Goal: Transaction & Acquisition: Purchase product/service

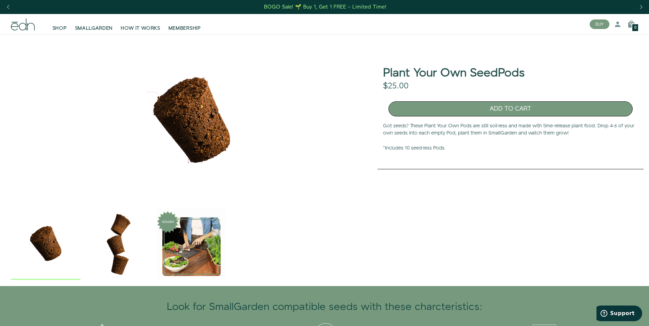
click at [475, 109] on button "ADD TO CART" at bounding box center [510, 108] width 244 height 15
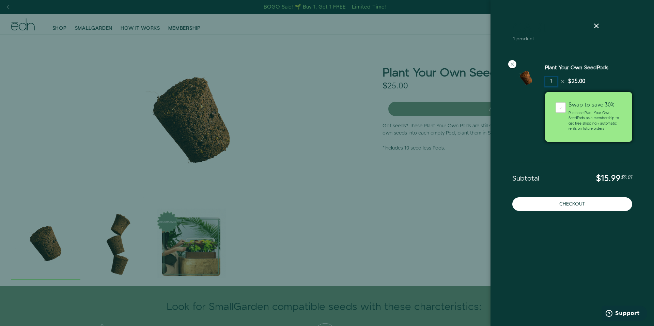
drag, startPoint x: 553, startPoint y: 81, endPoint x: 547, endPoint y: 81, distance: 5.1
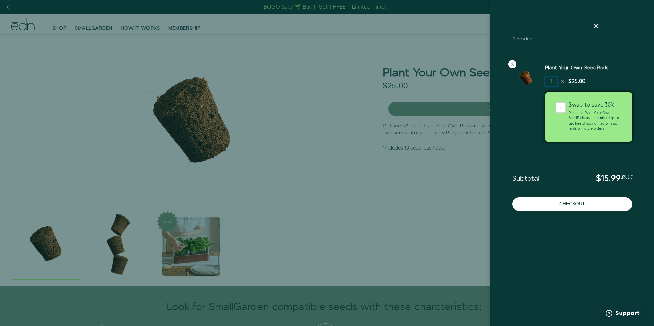
click at [547, 81] on input "1" at bounding box center [551, 82] width 12 height 10
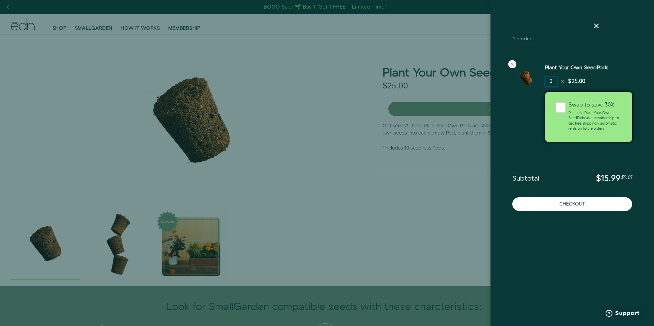
type input "2"
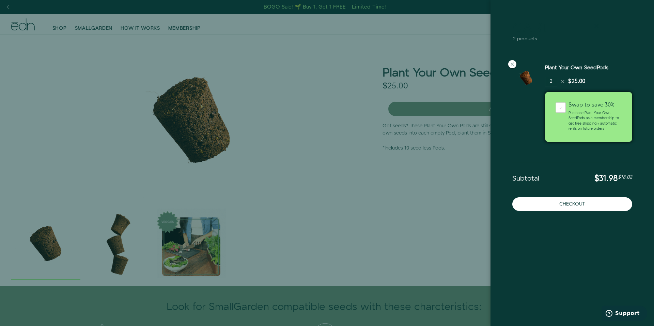
click at [599, 26] on icon at bounding box center [597, 26] width 8 height 8
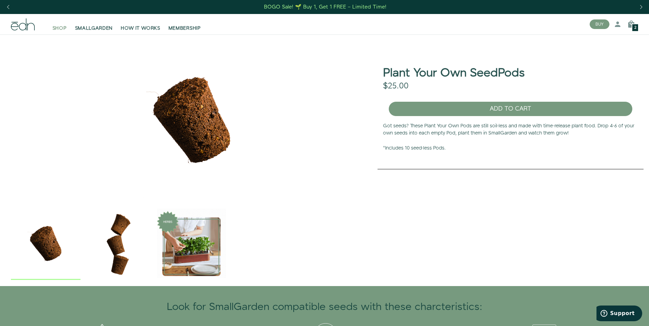
click at [61, 28] on span "SHOP" at bounding box center [59, 28] width 14 height 7
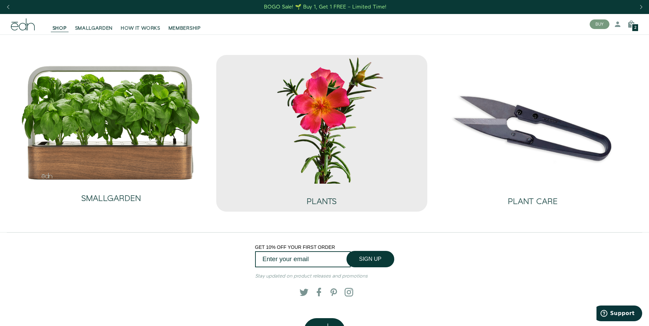
click at [318, 150] on img at bounding box center [322, 119] width 200 height 128
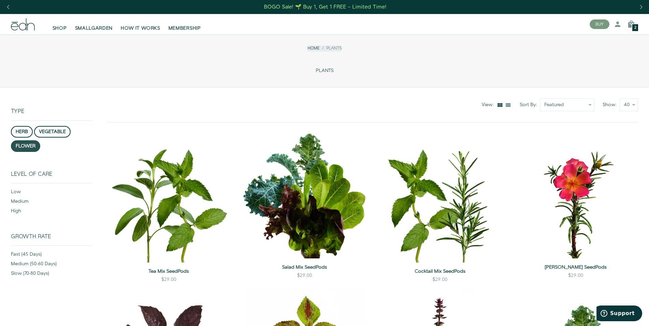
click at [20, 147] on button "flower" at bounding box center [25, 146] width 29 height 12
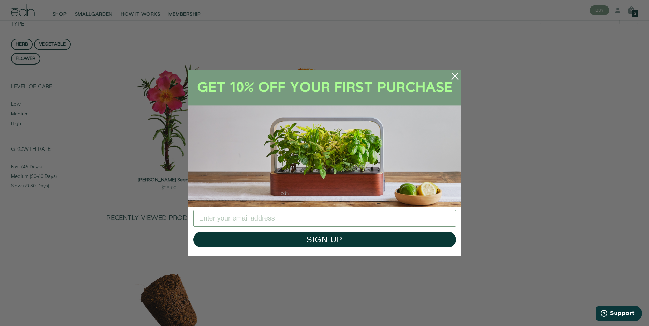
scroll to position [18, 0]
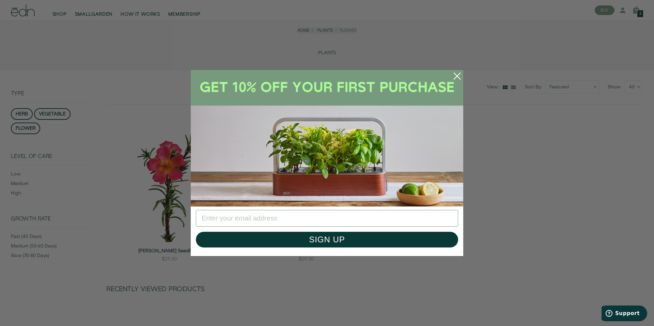
click at [453, 76] on circle "Close dialog" at bounding box center [457, 76] width 15 height 15
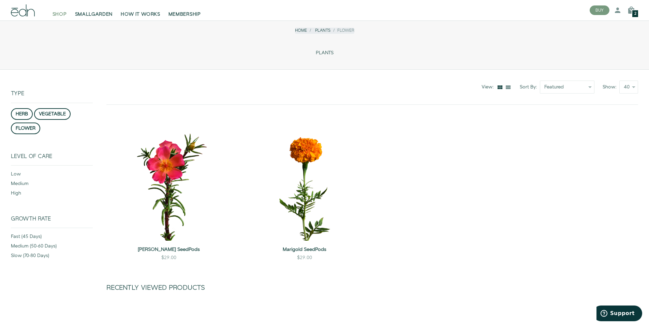
click at [61, 13] on span "SHOP" at bounding box center [59, 14] width 14 height 7
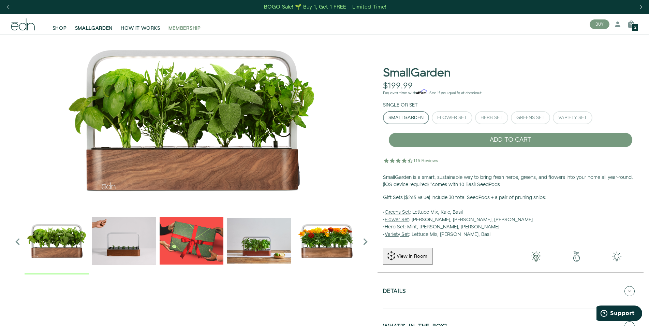
click at [191, 28] on span "MEMBERSHIP" at bounding box center [184, 28] width 32 height 7
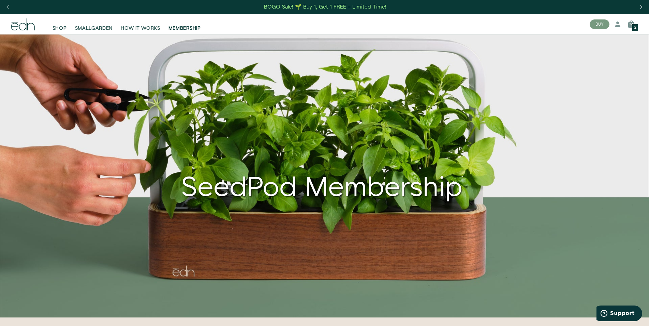
click at [635, 27] on span "2" at bounding box center [635, 28] width 2 height 4
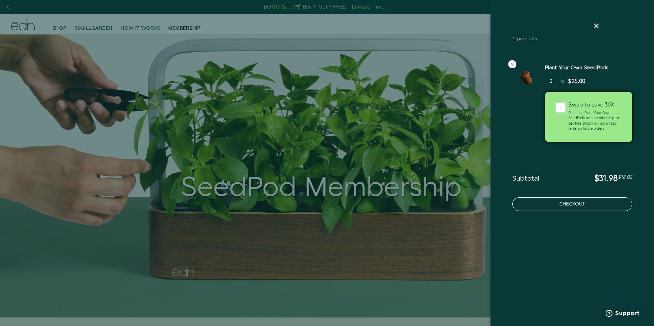
click at [585, 203] on button "Checkout" at bounding box center [573, 204] width 120 height 14
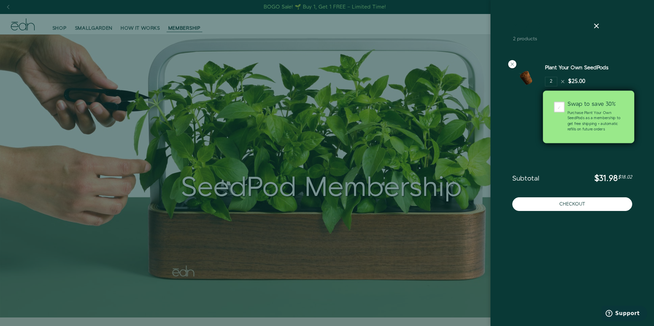
click at [564, 109] on div "Swap to save 30% Purchase Plant Your Own SeedPods as a membership to get free s…" at bounding box center [595, 117] width 67 height 31
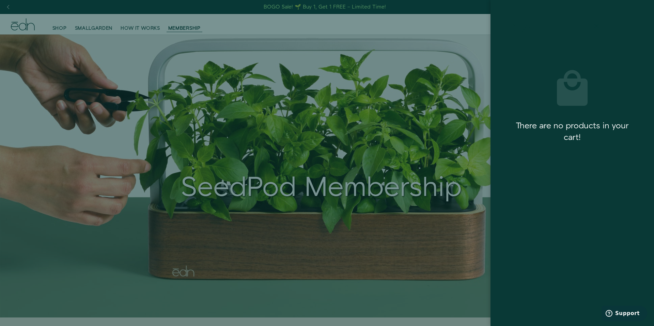
click at [597, 28] on icon at bounding box center [597, 26] width 8 height 8
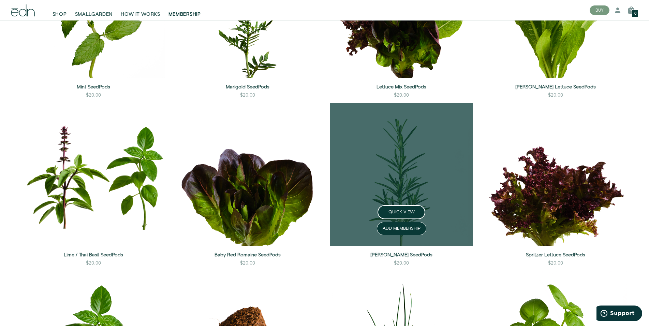
scroll to position [1217, 0]
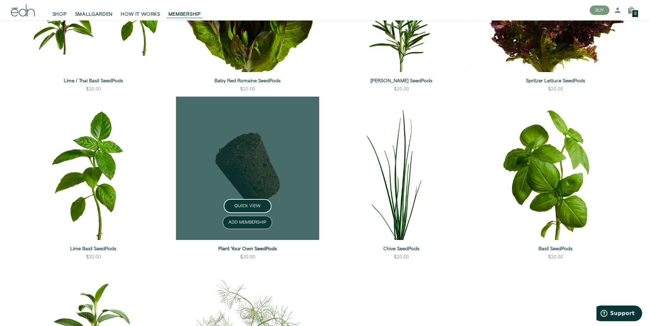
click at [261, 251] on link "Plant Your Own SeedPods" at bounding box center [247, 248] width 143 height 7
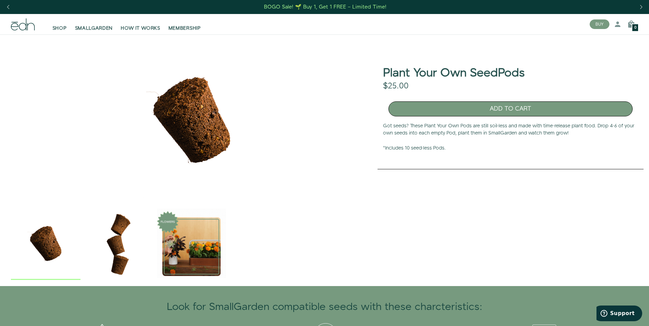
click at [492, 110] on button "ADD TO CART" at bounding box center [510, 108] width 244 height 15
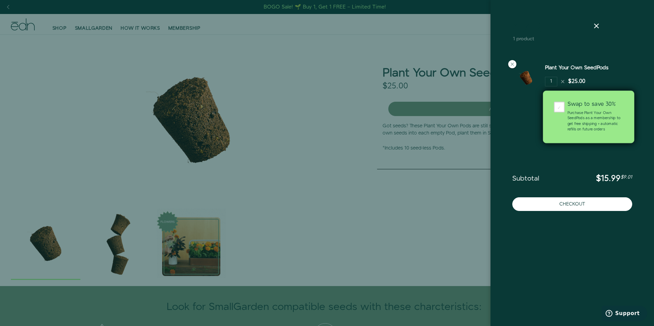
click at [563, 108] on div "Swap to save 30% Purchase Plant Your Own SeedPods as a membership to get free s…" at bounding box center [595, 117] width 67 height 31
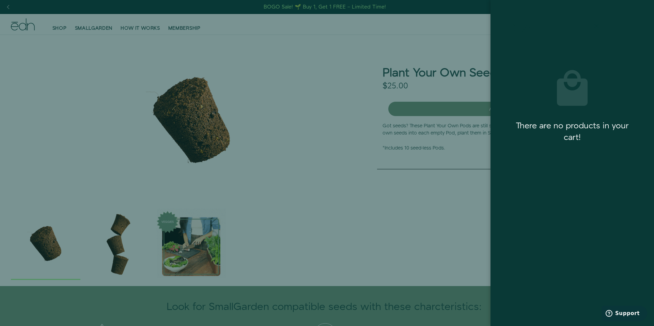
click at [599, 24] on icon at bounding box center [597, 26] width 8 height 8
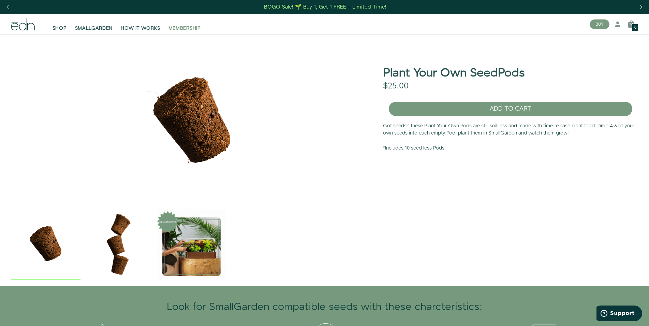
click at [200, 29] on span "MEMBERSHIP" at bounding box center [184, 28] width 32 height 7
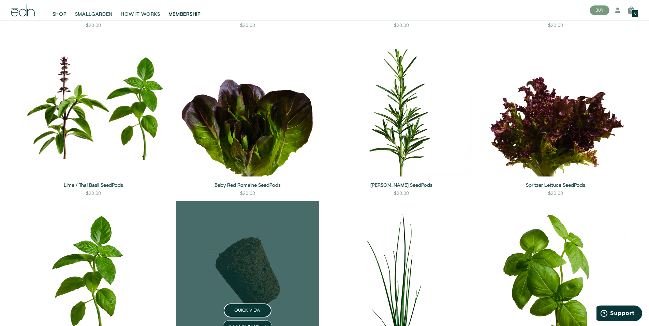
scroll to position [1252, 0]
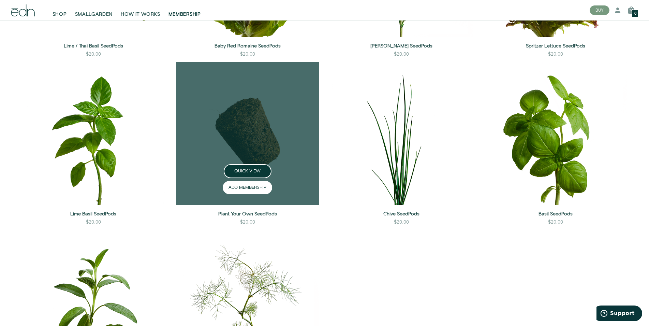
click at [240, 190] on button "ADD MEMBERSHIP" at bounding box center [247, 187] width 49 height 13
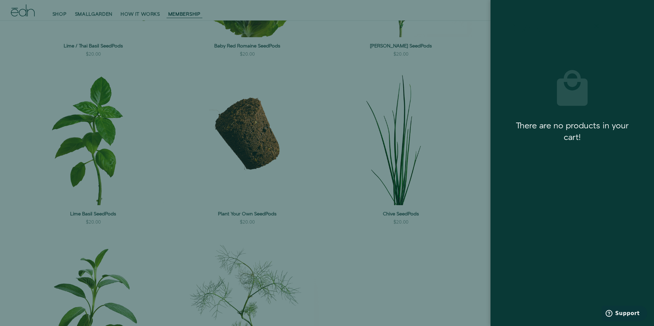
click at [596, 25] on icon at bounding box center [597, 26] width 8 height 8
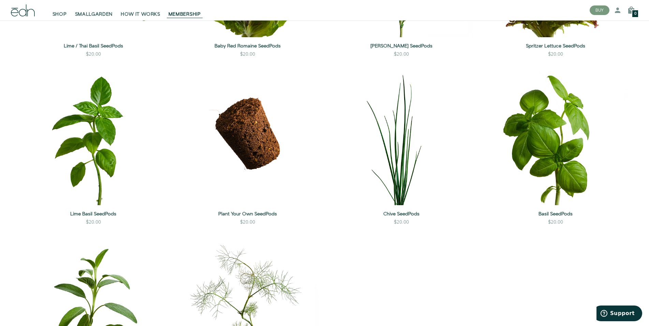
click at [639, 10] on div "BUY 42732282904750 1 Log in Create account 0" at bounding box center [613, 10] width 59 height 14
click at [634, 12] on div "0" at bounding box center [634, 14] width 7 height 8
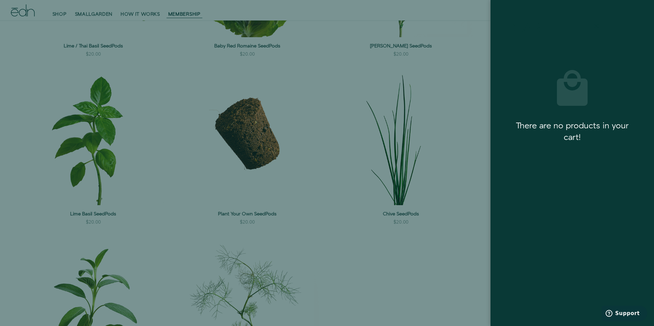
click at [600, 26] on icon at bounding box center [597, 26] width 8 height 8
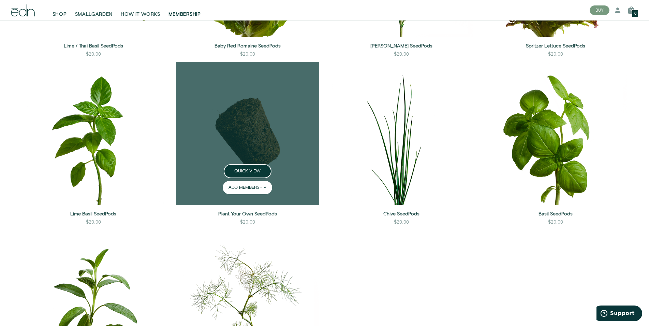
click at [257, 185] on button "ADD MEMBERSHIP" at bounding box center [247, 187] width 49 height 13
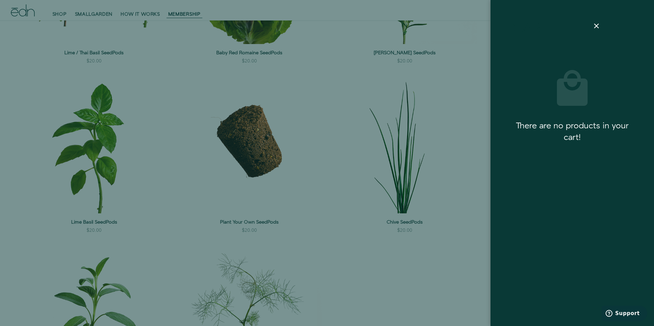
click at [259, 191] on div at bounding box center [327, 163] width 654 height 326
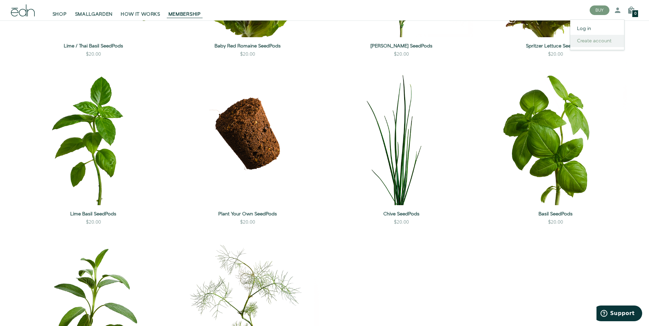
click at [590, 41] on link "Create account" at bounding box center [597, 41] width 54 height 12
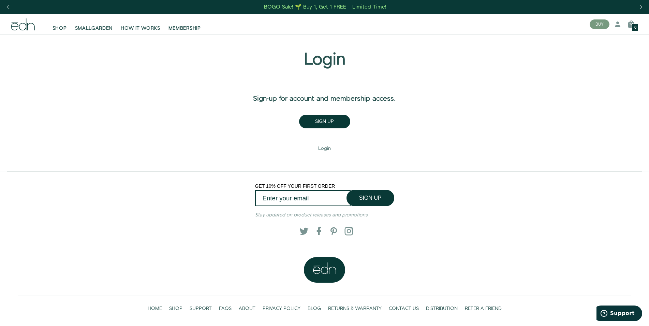
click at [313, 129] on div "Login Sign-up for account and membership access. Sign up Login" at bounding box center [325, 103] width 164 height 104
click at [317, 122] on span "Sign up" at bounding box center [324, 121] width 19 height 7
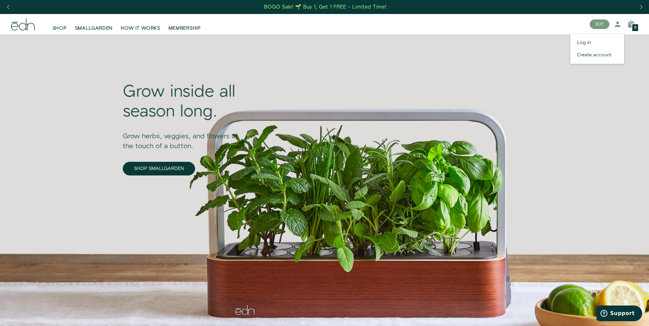
click at [619, 30] on div at bounding box center [618, 24] width 14 height 14
click at [593, 40] on link "Log in" at bounding box center [597, 42] width 54 height 12
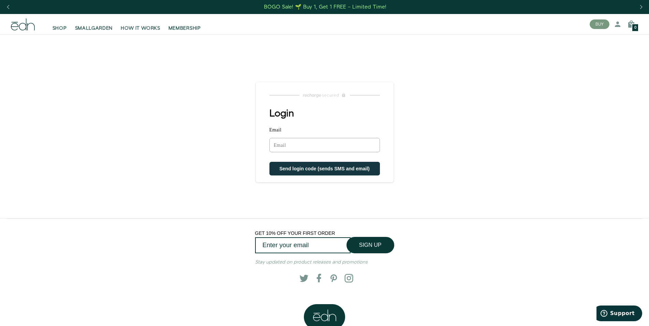
click at [294, 148] on input "Email" at bounding box center [324, 145] width 110 height 14
type input "mattpoling909@icloud.com"
click at [295, 170] on span "Send login code (sends SMS and email)" at bounding box center [324, 168] width 90 height 5
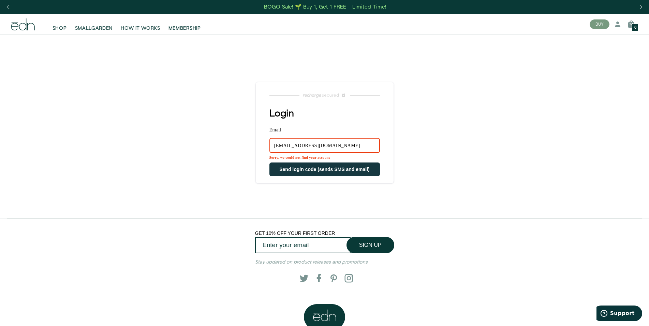
click at [622, 17] on div "SHOP SMALLGARDEN HOW IT WORKS MEMBERSHIP BUY 42732282904750 1 Log in 0" at bounding box center [324, 24] width 638 height 20
click at [600, 52] on link "Create account" at bounding box center [597, 55] width 54 height 12
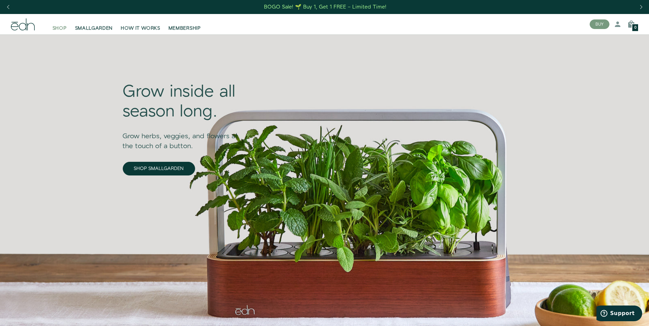
click at [60, 31] on span "SHOP" at bounding box center [59, 28] width 14 height 7
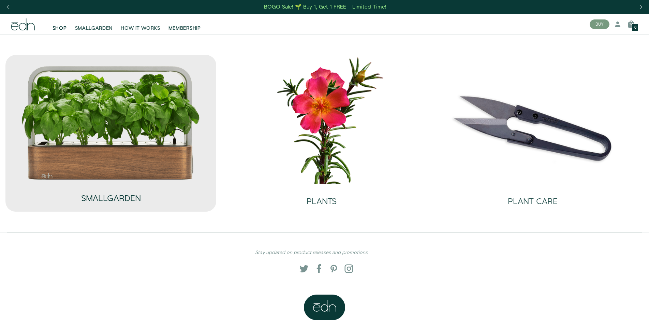
click at [103, 203] on h2 "SMALLGARDEN" at bounding box center [111, 198] width 60 height 9
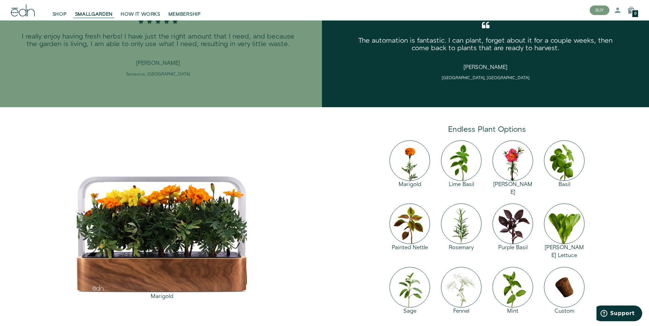
scroll to position [1078, 0]
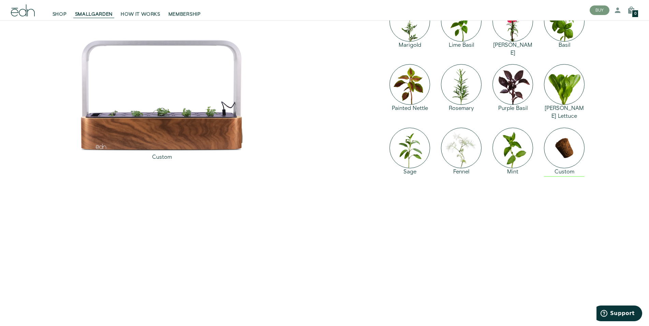
click at [564, 136] on img at bounding box center [564, 147] width 41 height 41
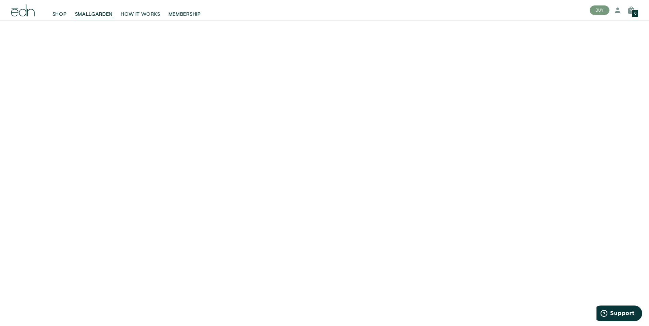
scroll to position [1107, 0]
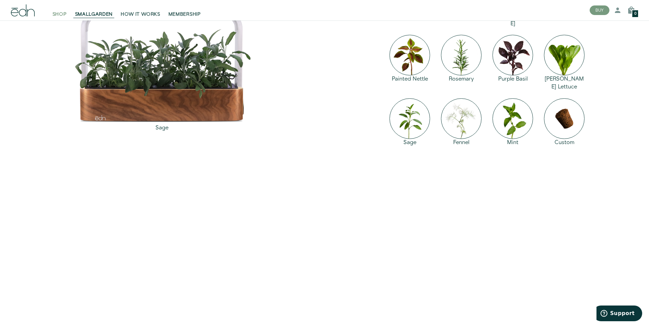
click at [61, 16] on span "SHOP" at bounding box center [59, 14] width 14 height 7
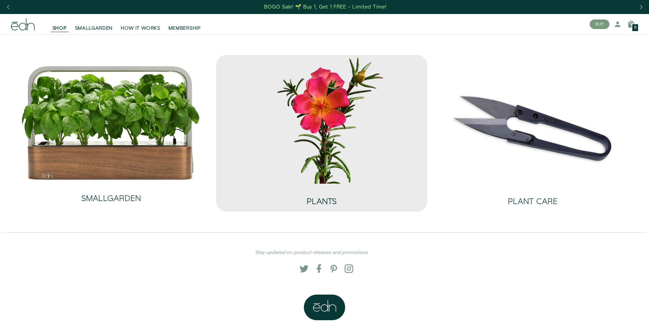
click at [323, 198] on h2 "PLANTS" at bounding box center [321, 201] width 30 height 9
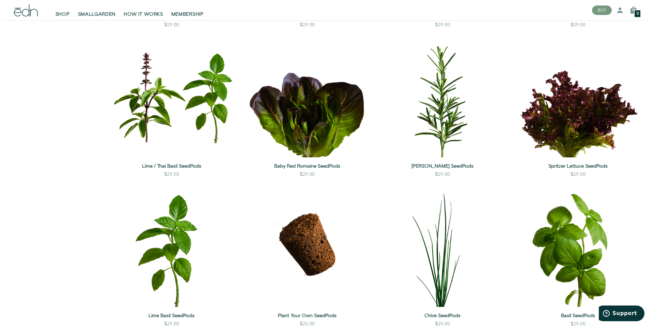
scroll to position [730, 0]
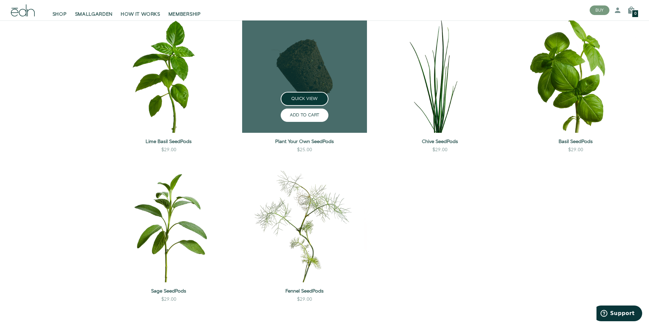
click at [303, 118] on button "ADD TO CART" at bounding box center [305, 114] width 48 height 13
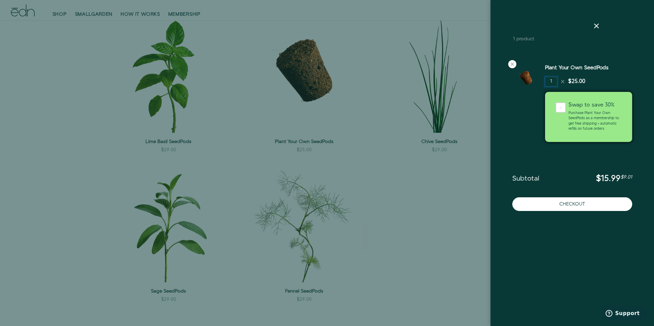
drag, startPoint x: 552, startPoint y: 83, endPoint x: 545, endPoint y: 83, distance: 6.8
click at [545, 83] on input "1" at bounding box center [551, 82] width 12 height 10
type input "2"
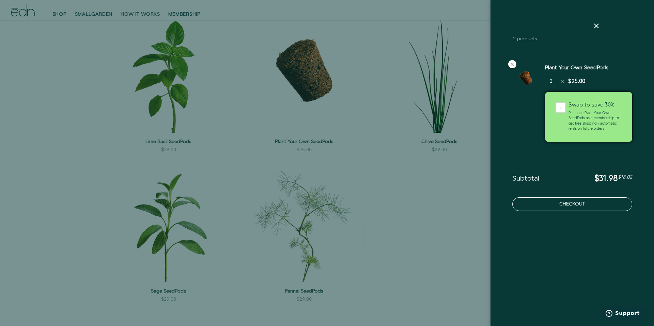
click at [566, 202] on button "Checkout" at bounding box center [573, 204] width 120 height 14
